Goal: Task Accomplishment & Management: Manage account settings

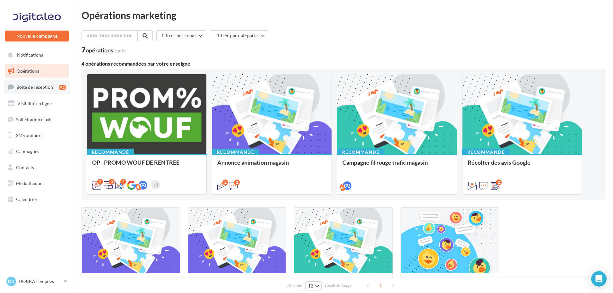
click at [33, 86] on span "Boîte de réception" at bounding box center [34, 86] width 37 height 5
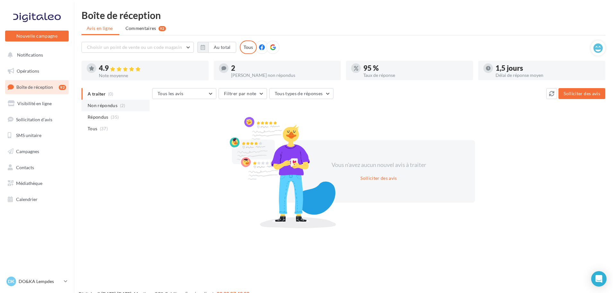
click at [112, 106] on span "Non répondus" at bounding box center [103, 105] width 30 height 6
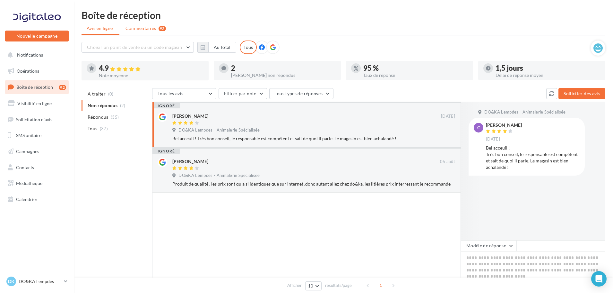
click at [138, 29] on span "Commentaires" at bounding box center [141, 28] width 31 height 6
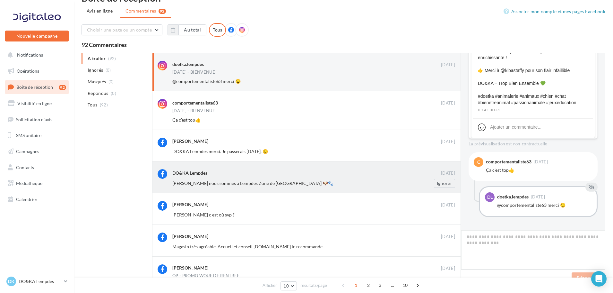
scroll to position [337, 0]
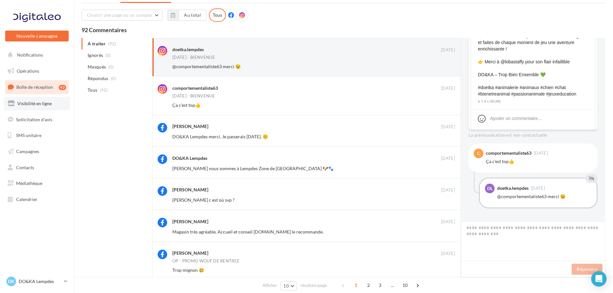
click at [30, 107] on link "Visibilité en ligne" at bounding box center [37, 103] width 66 height 13
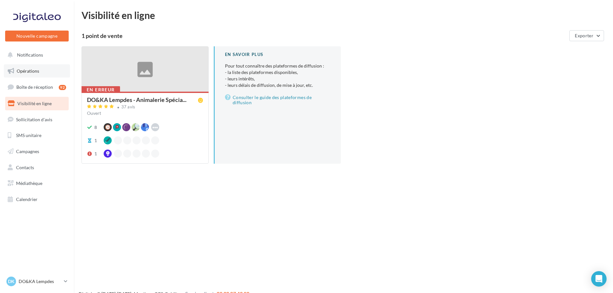
click at [33, 70] on span "Opérations" at bounding box center [28, 70] width 22 height 5
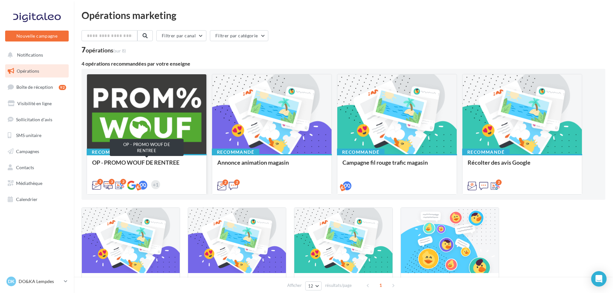
click at [179, 166] on div "OP - PROMO WOUF DE RENTREE" at bounding box center [146, 165] width 109 height 13
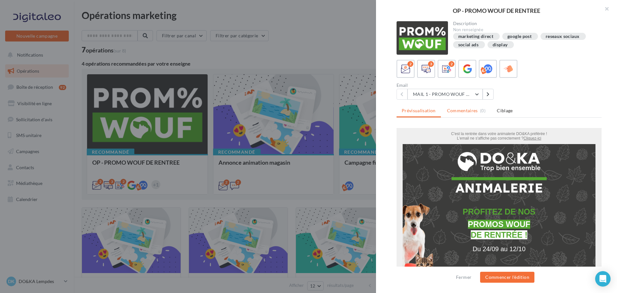
click at [460, 110] on span "Commentaires" at bounding box center [462, 110] width 31 height 6
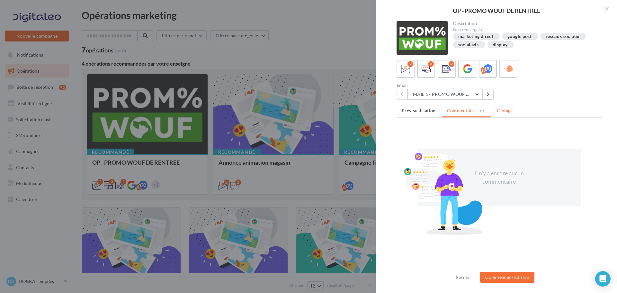
click at [503, 113] on li "Ciblage" at bounding box center [504, 111] width 26 height 12
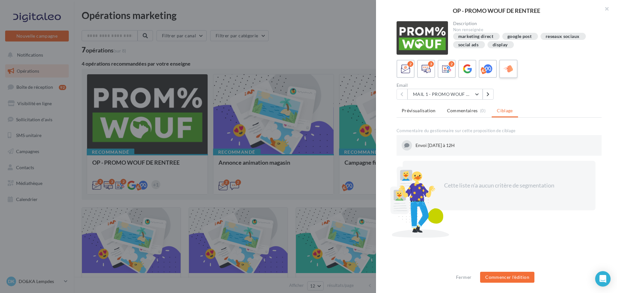
click at [510, 69] on icon at bounding box center [507, 68] width 9 height 9
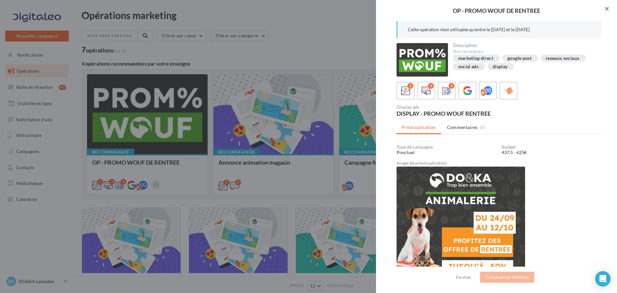
click at [606, 10] on button "button" at bounding box center [604, 9] width 26 height 19
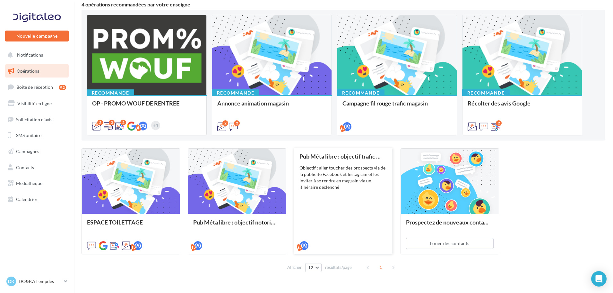
scroll to position [74, 0]
